Goal: Information Seeking & Learning: Find specific fact

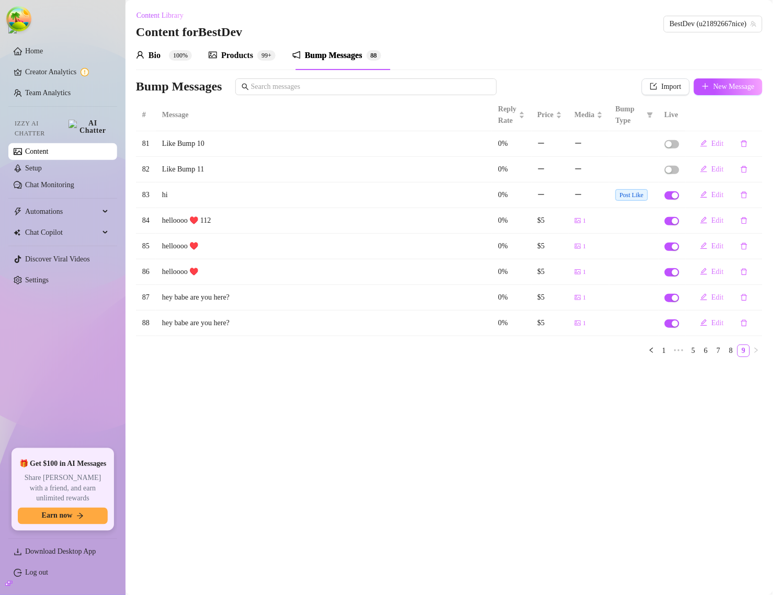
drag, startPoint x: 84, startPoint y: 181, endPoint x: 90, endPoint y: 189, distance: 10.6
click at [74, 181] on link "Chat Monitoring" at bounding box center [49, 185] width 49 height 8
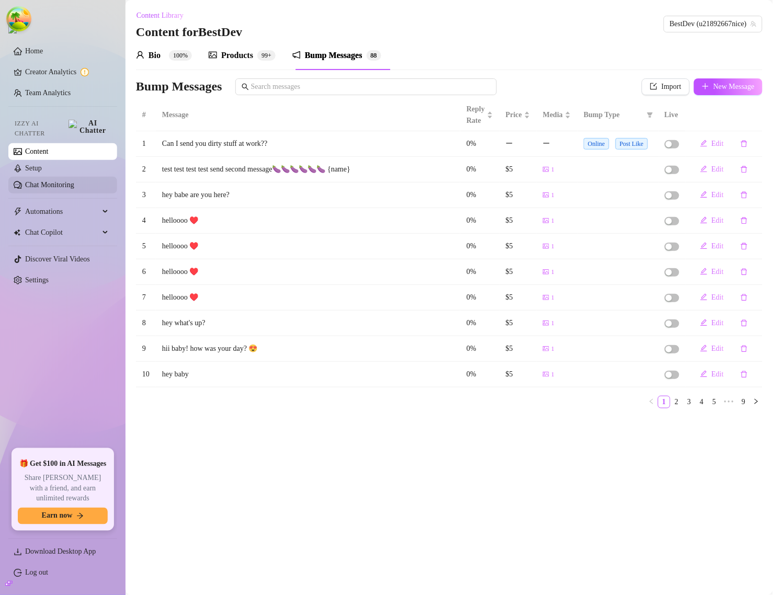
click at [40, 181] on link "Chat Monitoring" at bounding box center [49, 185] width 49 height 8
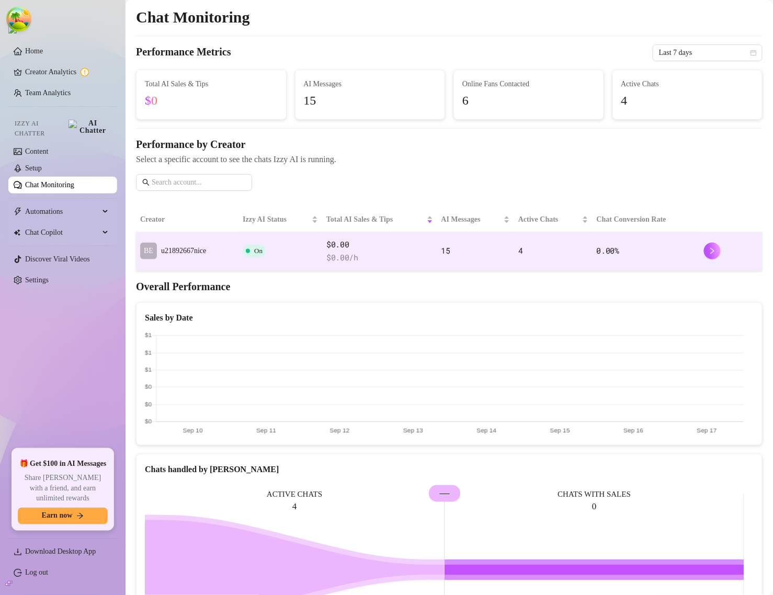
click at [190, 252] on span "u21892667nice" at bounding box center [183, 251] width 45 height 8
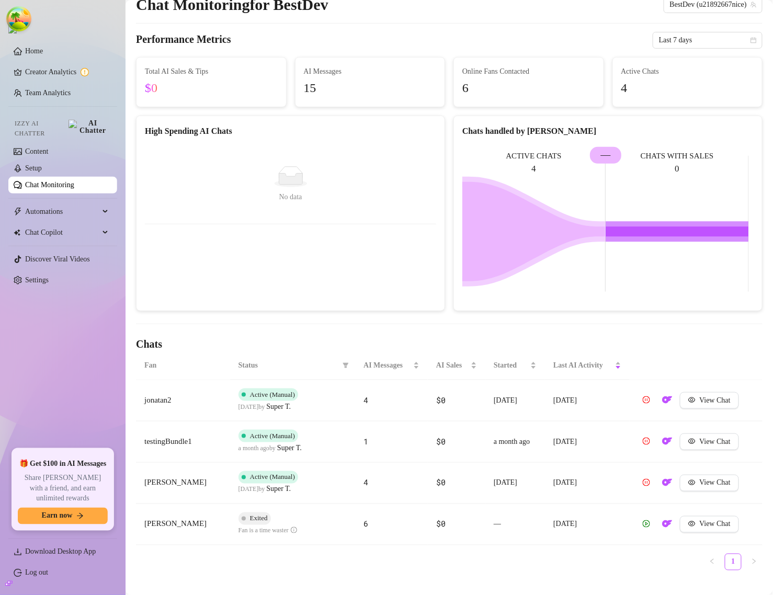
scroll to position [53, 0]
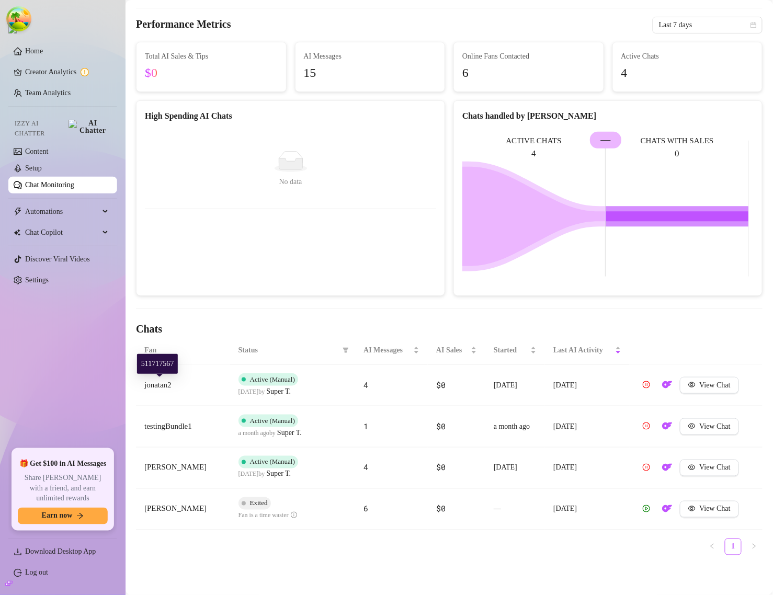
click at [157, 373] on div "511717567" at bounding box center [157, 364] width 41 height 20
click at [157, 367] on div "511717567" at bounding box center [157, 364] width 41 height 20
copy div "511717567"
